Goal: Book appointment/travel/reservation

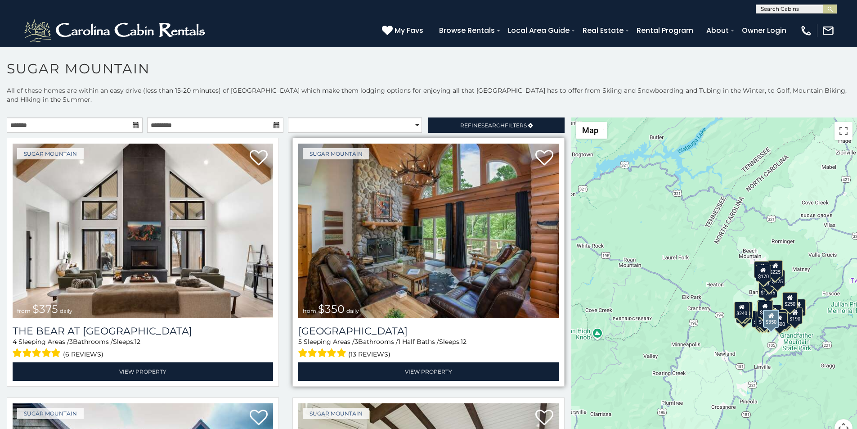
scroll to position [37, 0]
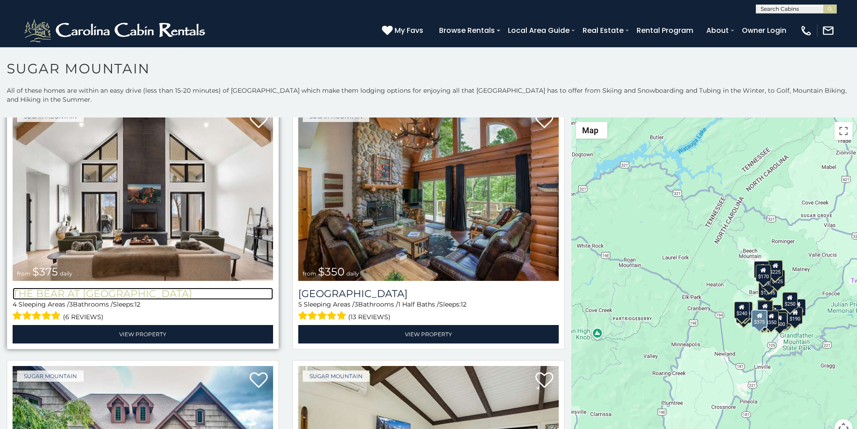
click at [14, 288] on h3 "The Bear At [GEOGRAPHIC_DATA]" at bounding box center [143, 294] width 261 height 12
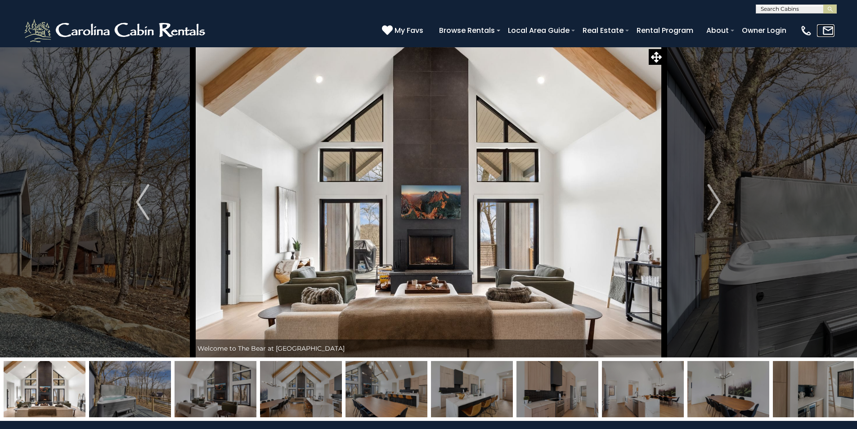
click at [831, 28] on link at bounding box center [826, 30] width 18 height 13
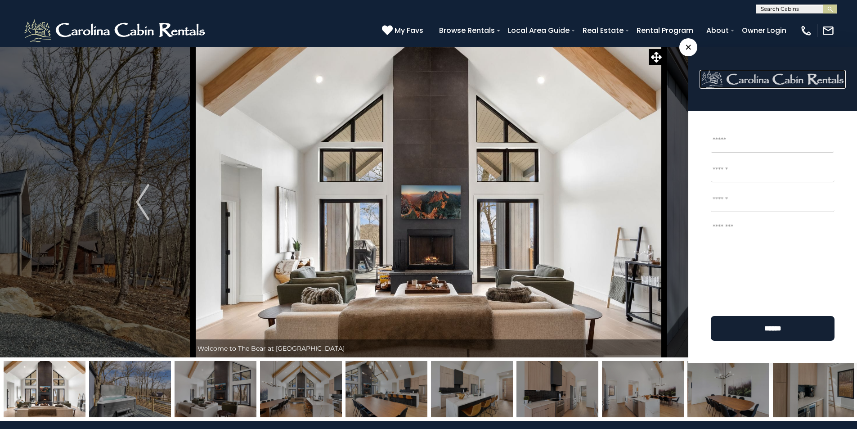
click at [755, 79] on link at bounding box center [773, 79] width 146 height 19
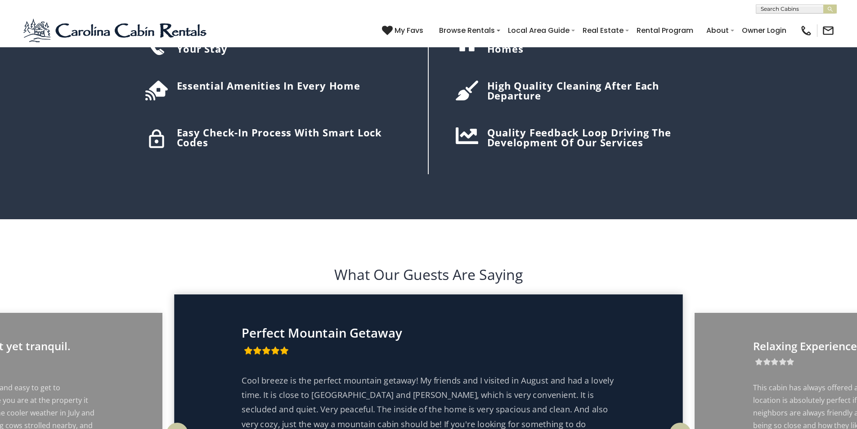
scroll to position [1500, 0]
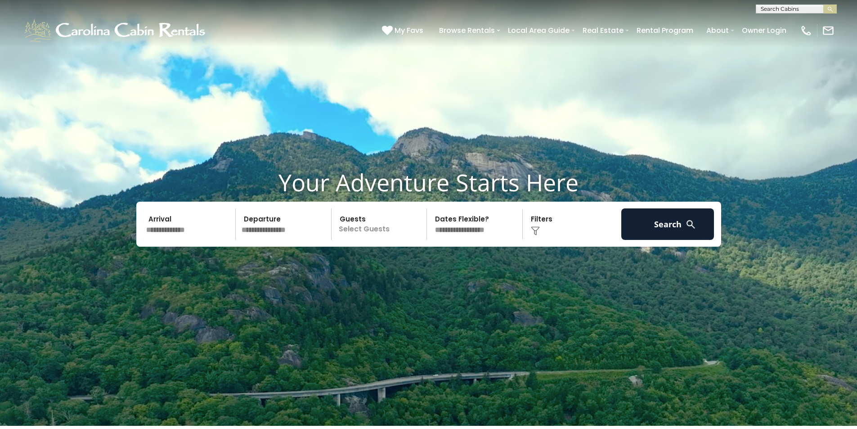
scroll to position [0, 0]
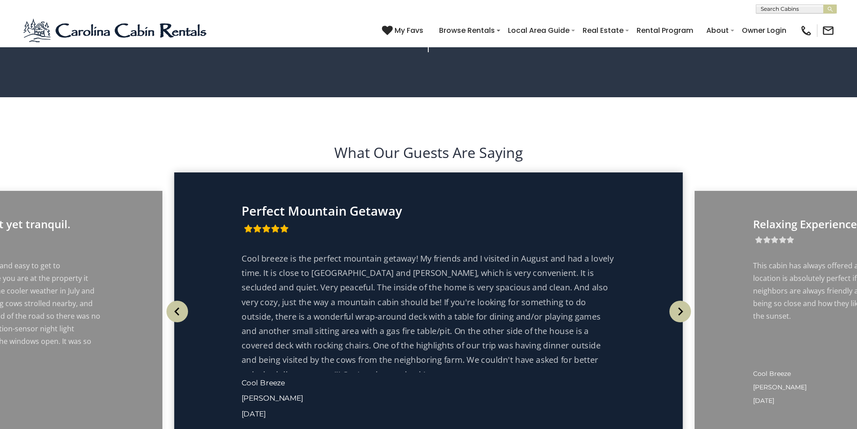
scroll to position [1629, 0]
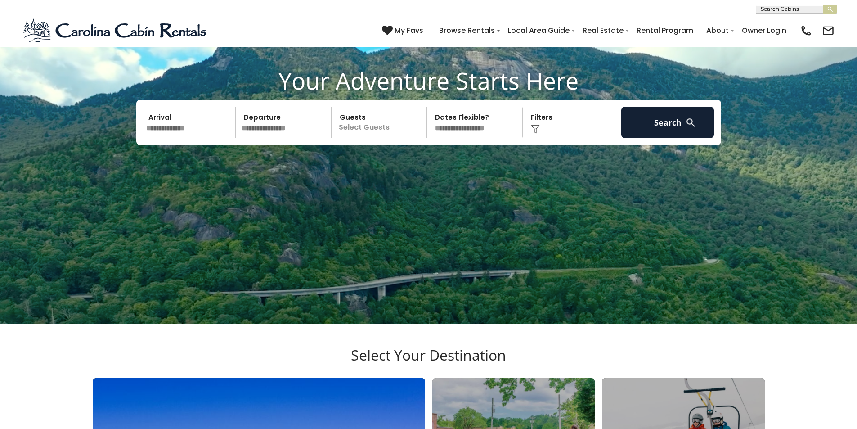
scroll to position [91, 0]
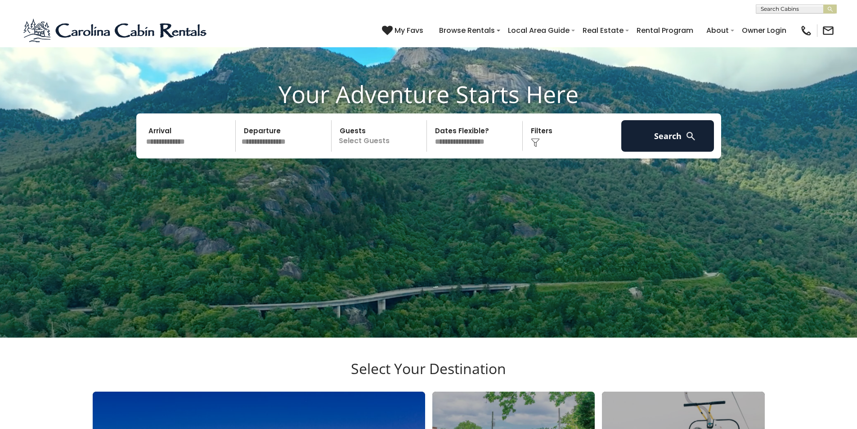
click at [204, 6] on div "**********" at bounding box center [428, 7] width 857 height 14
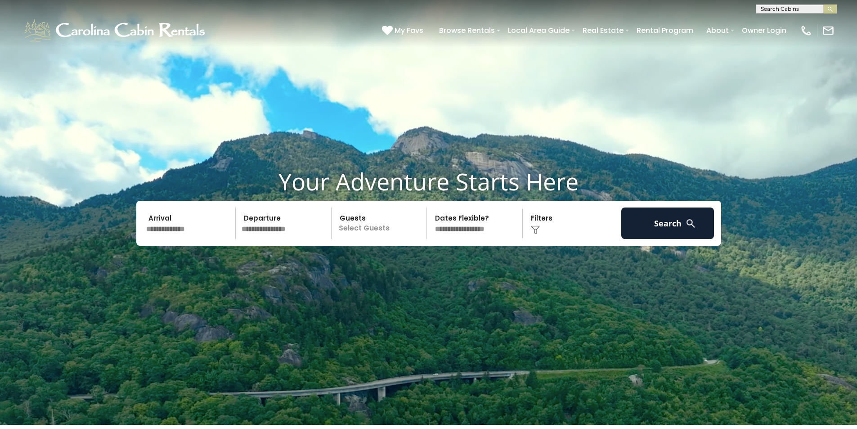
scroll to position [0, 0]
